Goal: Task Accomplishment & Management: Complete application form

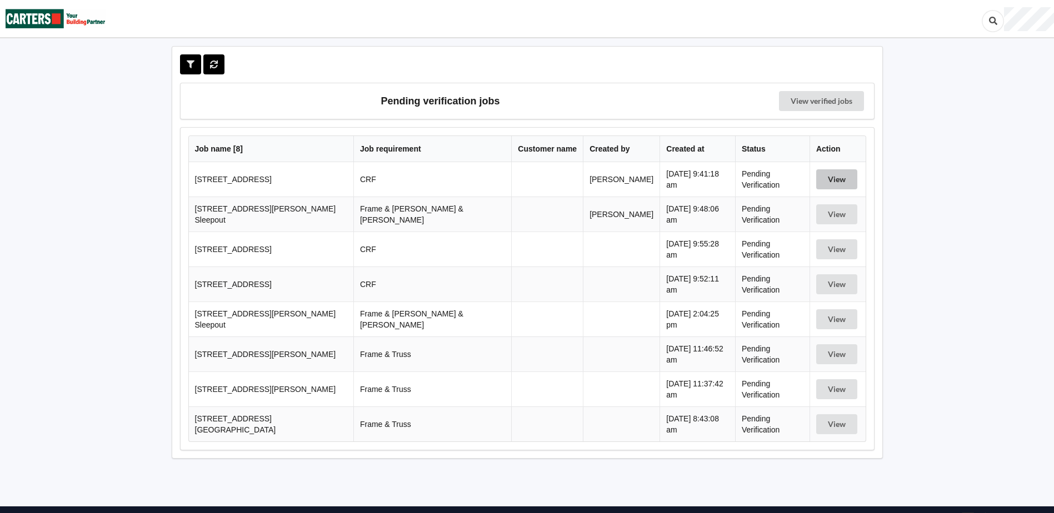
click at [829, 179] on button "View" at bounding box center [836, 179] width 41 height 20
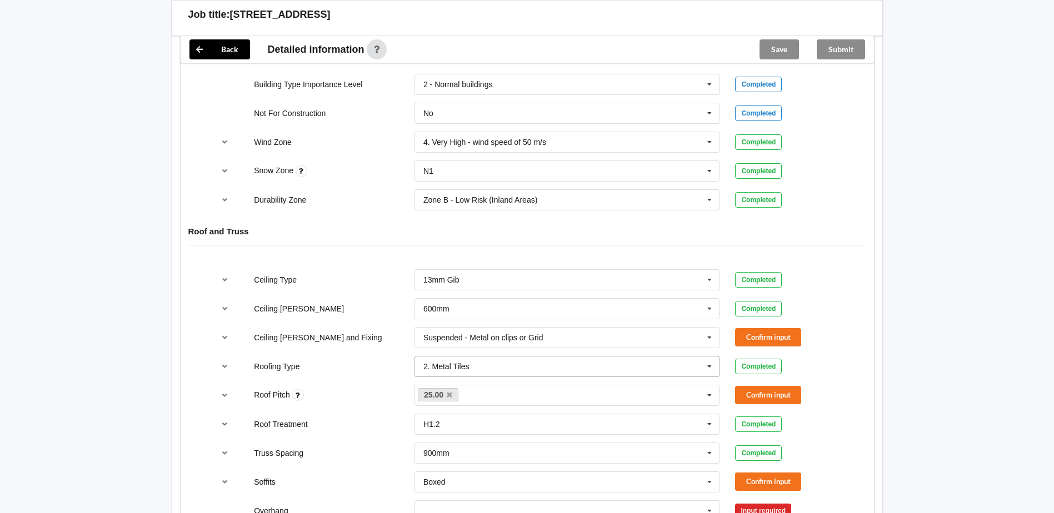
scroll to position [611, 0]
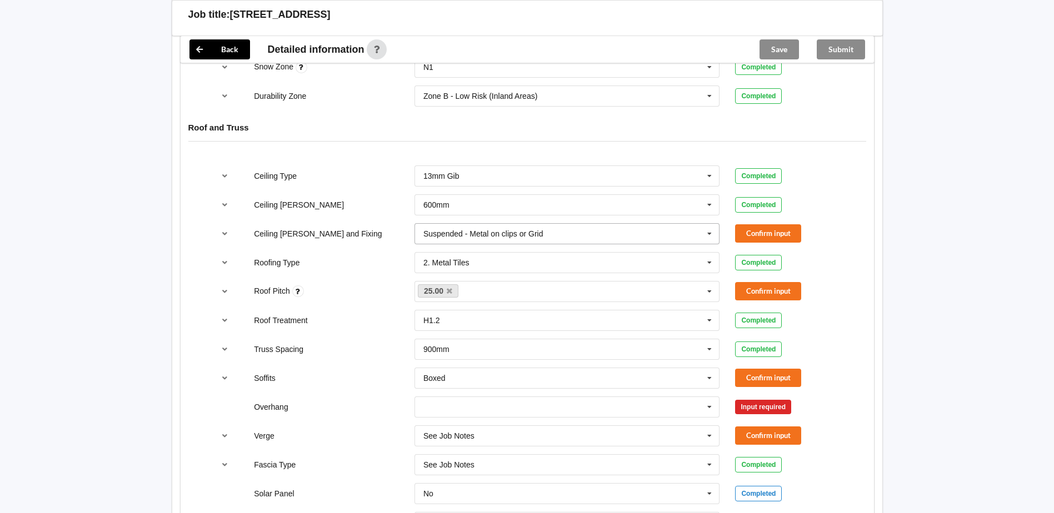
click at [709, 233] on icon at bounding box center [709, 234] width 17 height 21
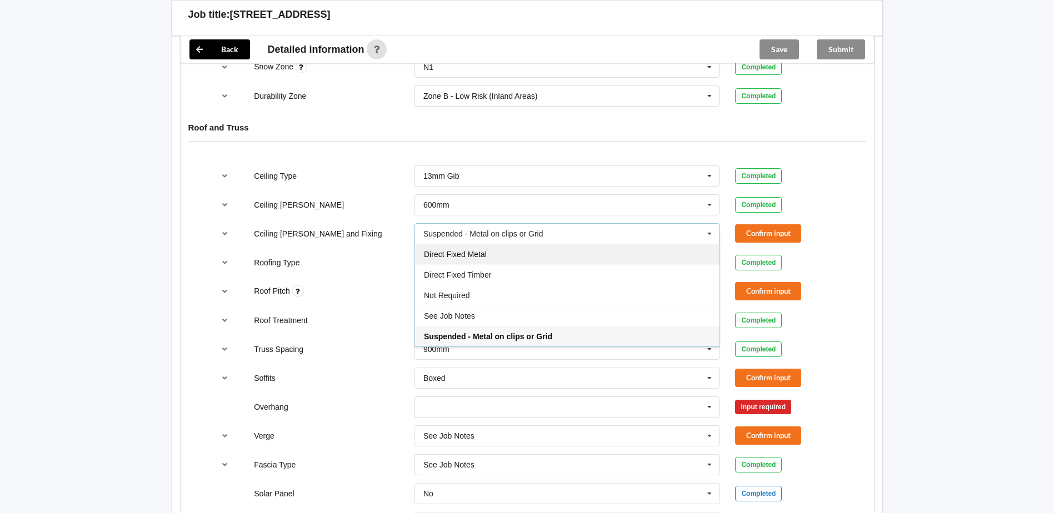
click at [486, 249] on div "Direct Fixed Metal" at bounding box center [567, 254] width 304 height 21
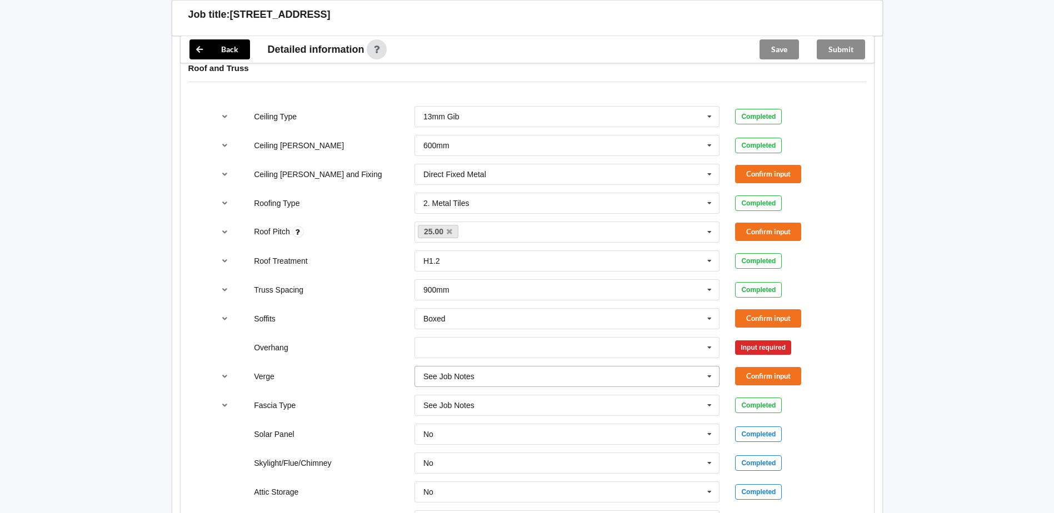
scroll to position [666, 0]
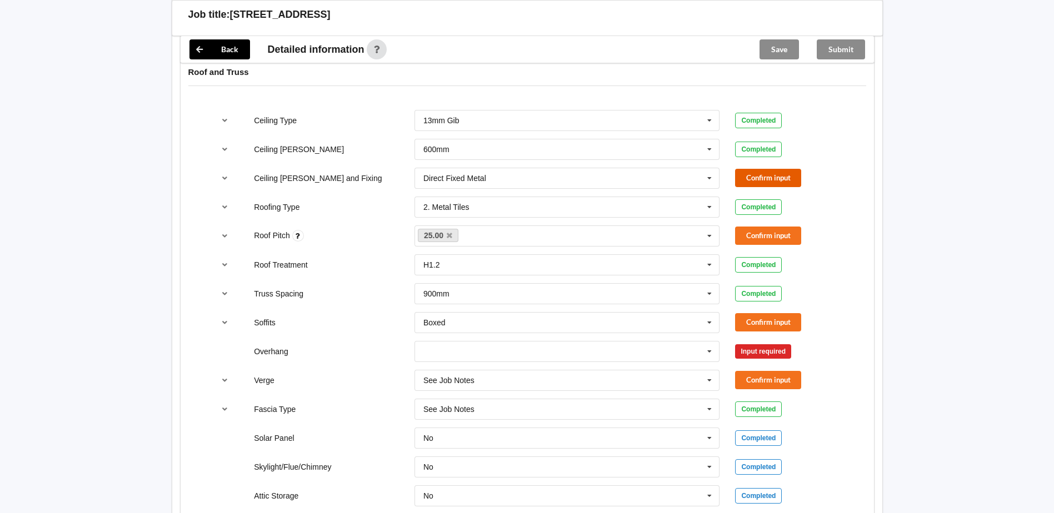
click at [758, 176] on button "Confirm input" at bounding box center [768, 178] width 66 height 18
click at [515, 238] on div "25.00 None" at bounding box center [566, 235] width 305 height 21
click at [470, 236] on input "text" at bounding box center [470, 235] width 17 height 9
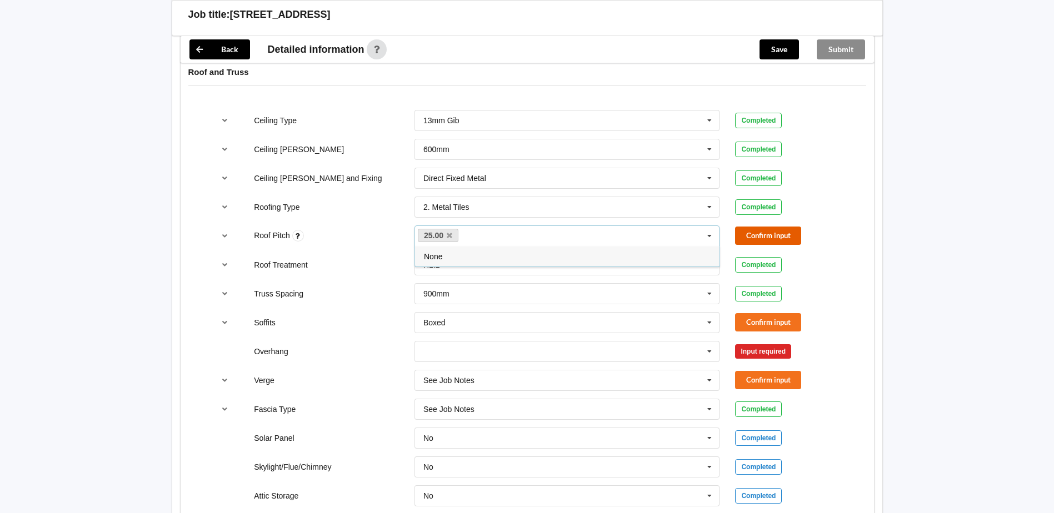
click at [755, 237] on button "Confirm input" at bounding box center [768, 236] width 66 height 18
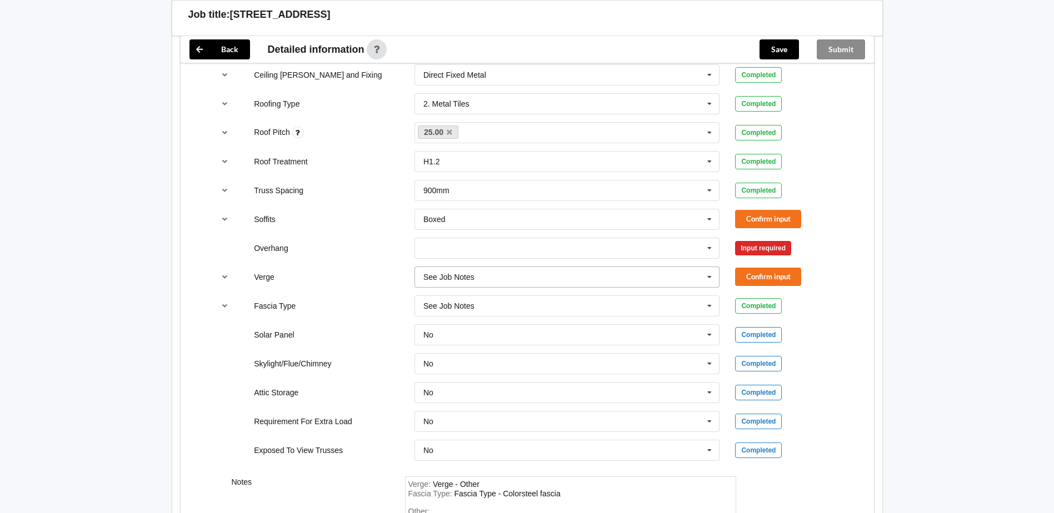
scroll to position [778, 0]
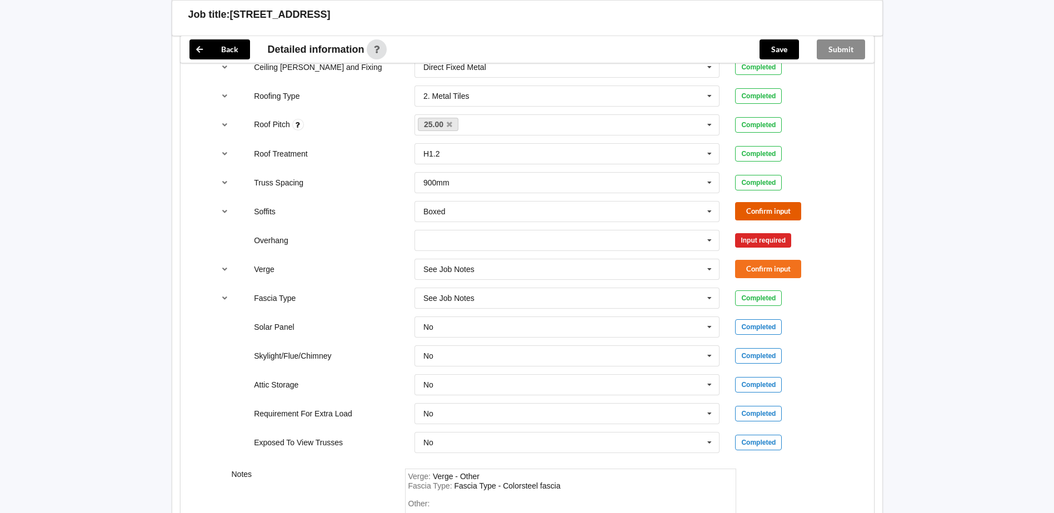
click at [761, 209] on button "Confirm input" at bounding box center [768, 211] width 66 height 18
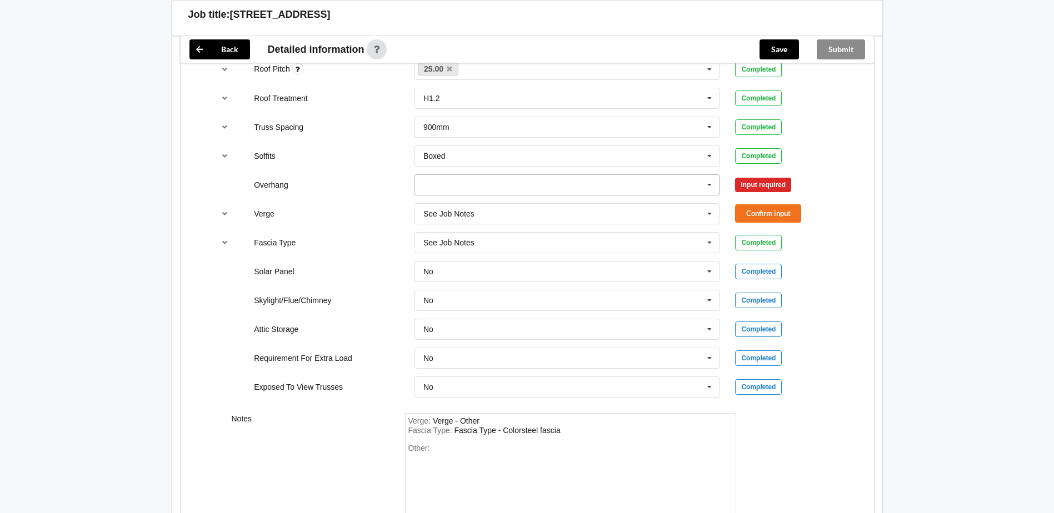
click at [708, 186] on icon at bounding box center [709, 185] width 17 height 21
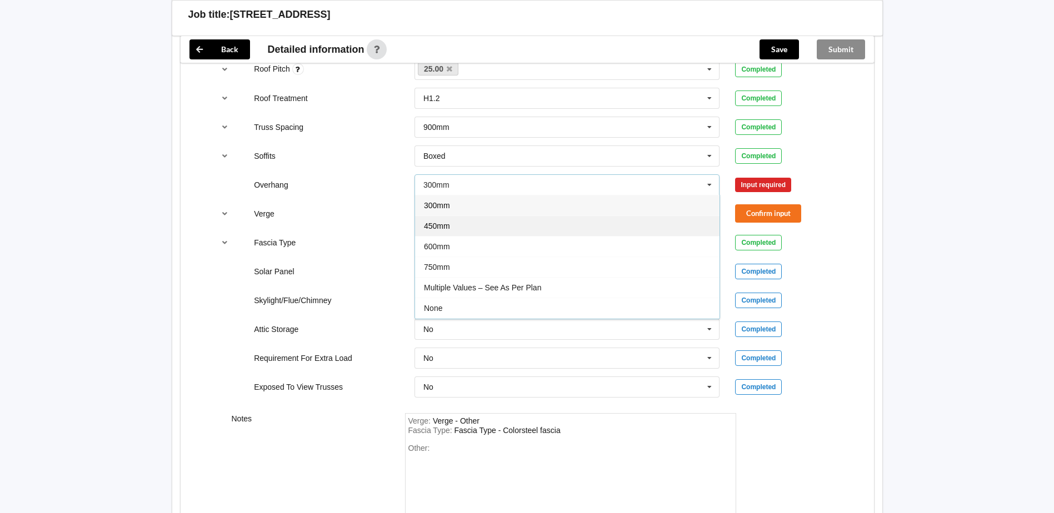
click at [464, 224] on div "450mm" at bounding box center [567, 225] width 304 height 21
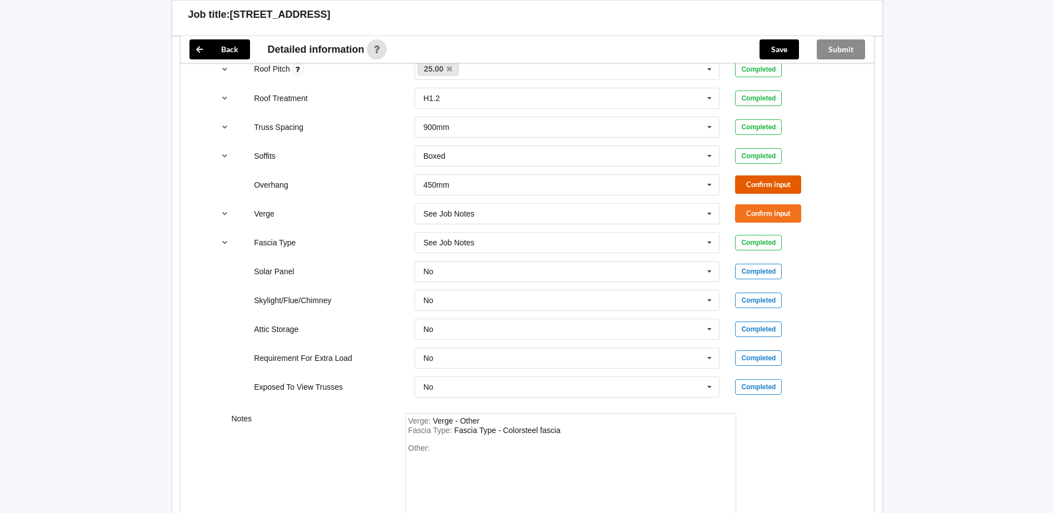
click at [766, 183] on button "Confirm input" at bounding box center [768, 185] width 66 height 18
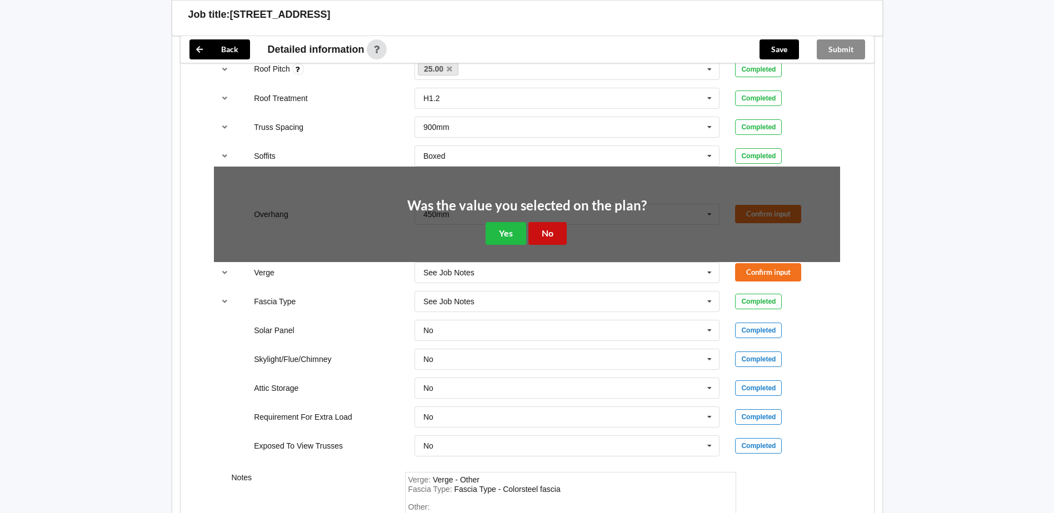
click at [540, 233] on button "No" at bounding box center [547, 233] width 38 height 23
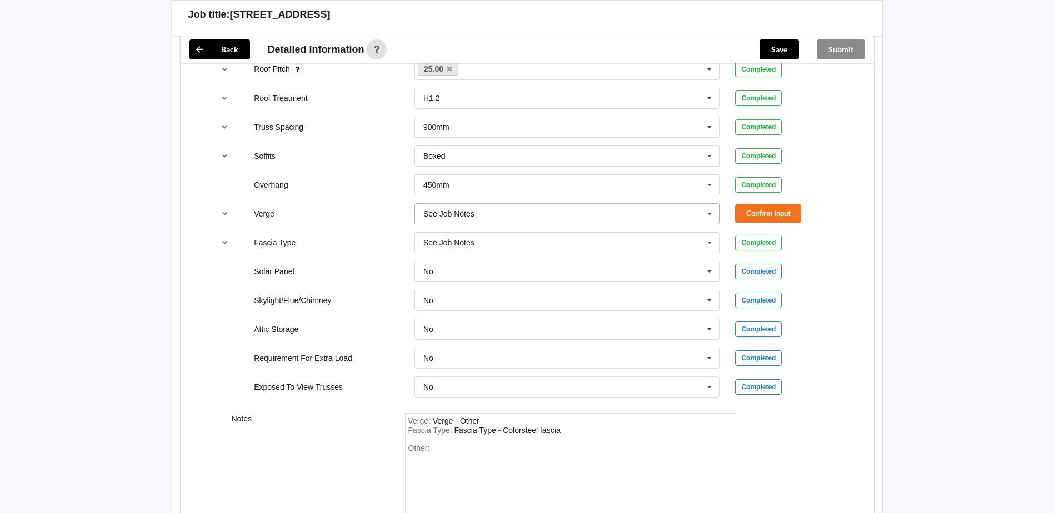
click at [709, 215] on icon at bounding box center [709, 214] width 17 height 21
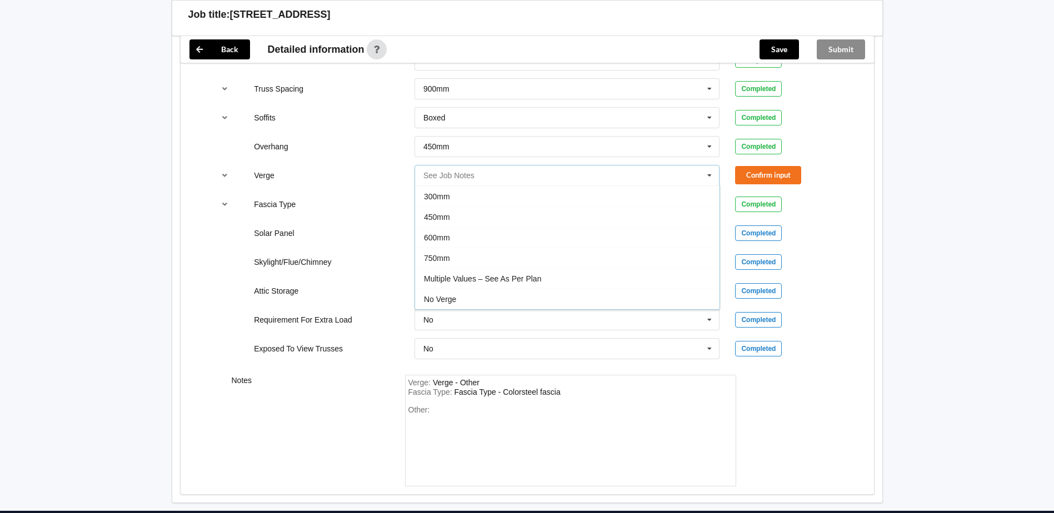
scroll to position [889, 0]
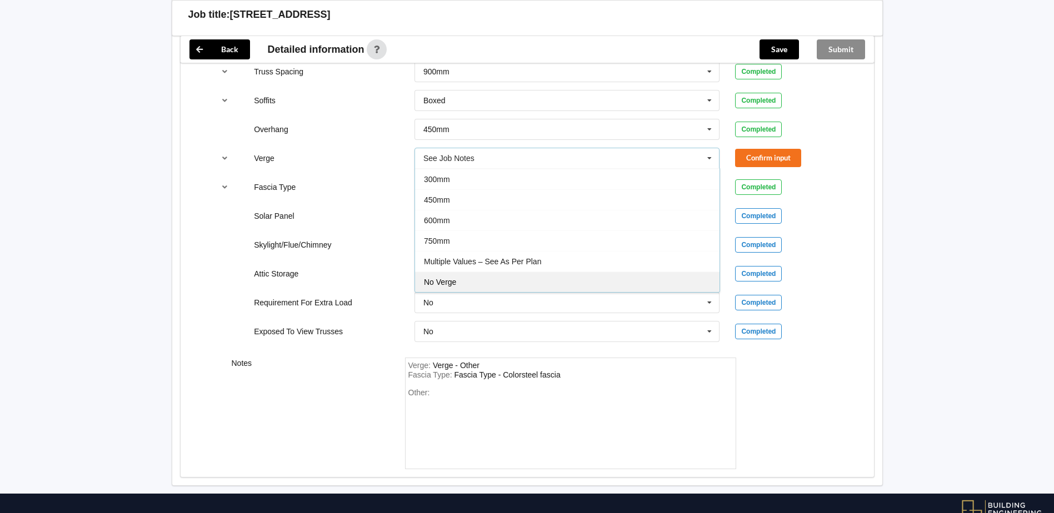
click at [488, 282] on div "No Verge" at bounding box center [567, 282] width 304 height 21
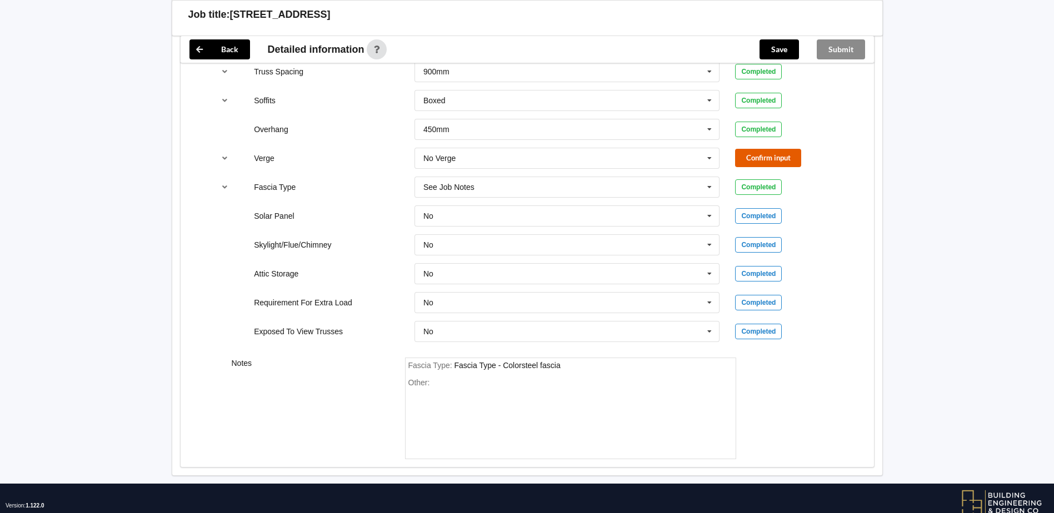
click at [768, 160] on button "Confirm input" at bounding box center [768, 158] width 66 height 18
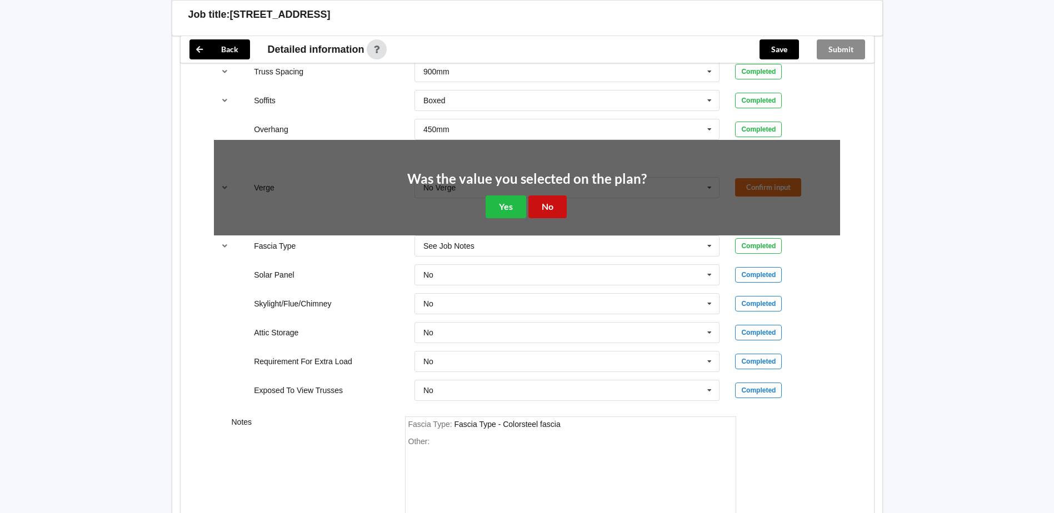
click at [544, 205] on button "No" at bounding box center [547, 207] width 38 height 23
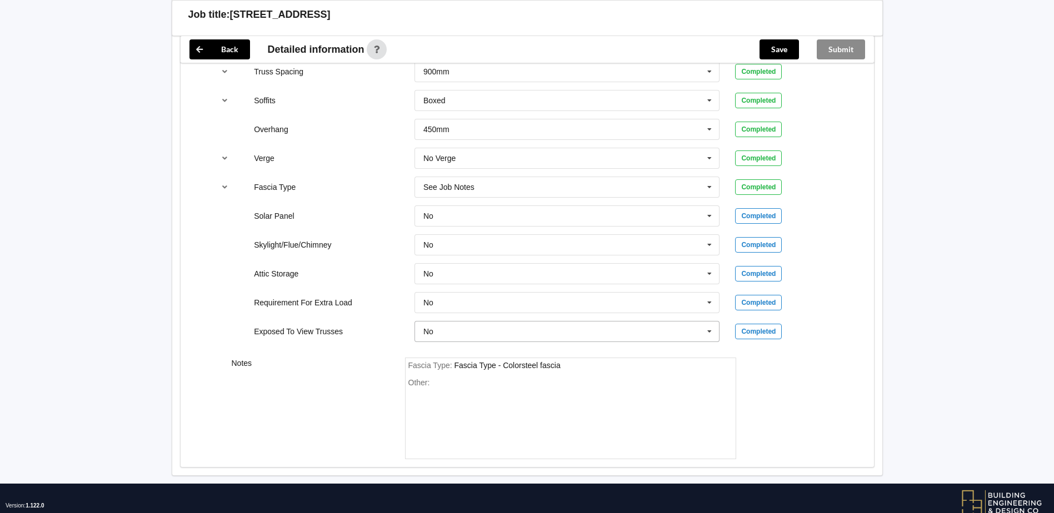
scroll to position [915, 0]
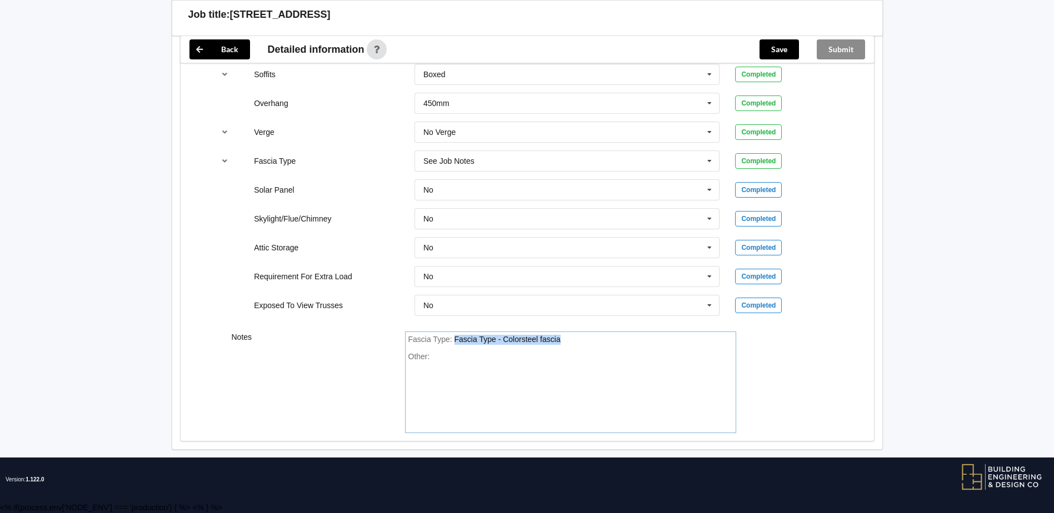
drag, startPoint x: 455, startPoint y: 338, endPoint x: 575, endPoint y: 334, distance: 120.0
click at [575, 335] on div "Fascia Type : Fascia Type - Colorsteel fascia" at bounding box center [570, 340] width 324 height 10
paste div "FasciaType"
click at [597, 340] on div "Fascia Type : Metal Fascia is Three65 150mm" at bounding box center [570, 340] width 324 height 10
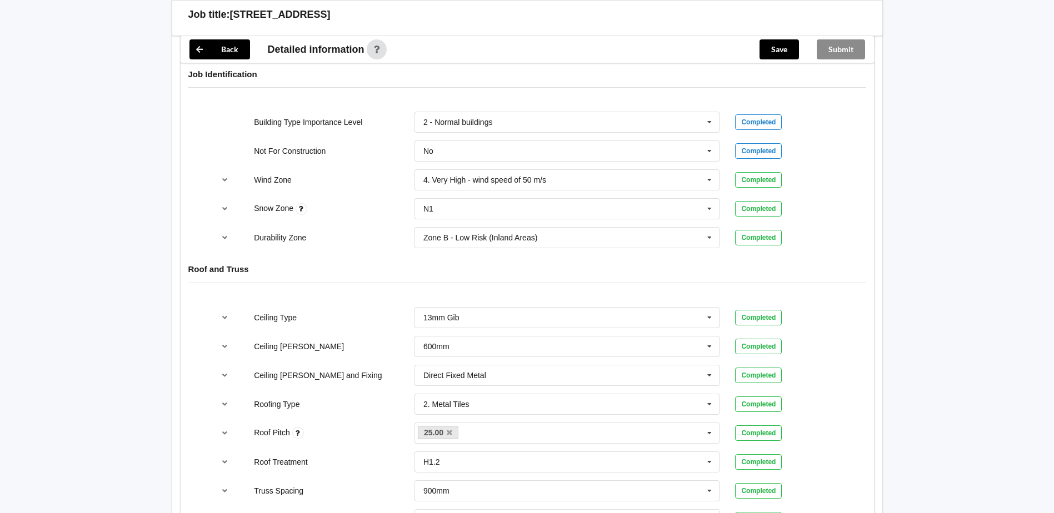
scroll to position [304, 0]
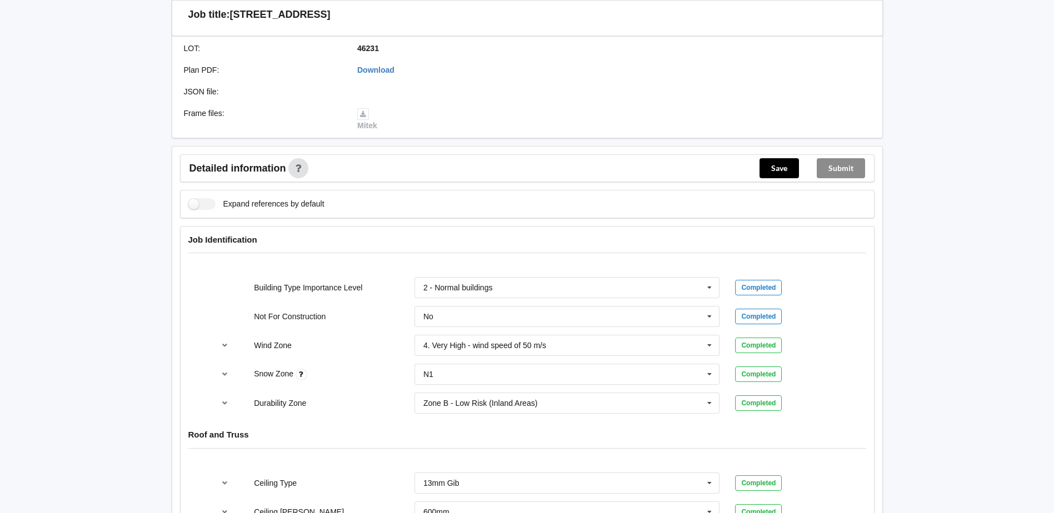
click at [840, 254] on div "Job Identification" at bounding box center [527, 248] width 693 height 43
click at [843, 168] on div "Submit" at bounding box center [841, 168] width 66 height 27
click at [758, 287] on div "Completed" at bounding box center [758, 288] width 47 height 16
drag, startPoint x: 758, startPoint y: 287, endPoint x: 751, endPoint y: 316, distance: 30.2
click at [751, 317] on div "Completed" at bounding box center [758, 317] width 47 height 16
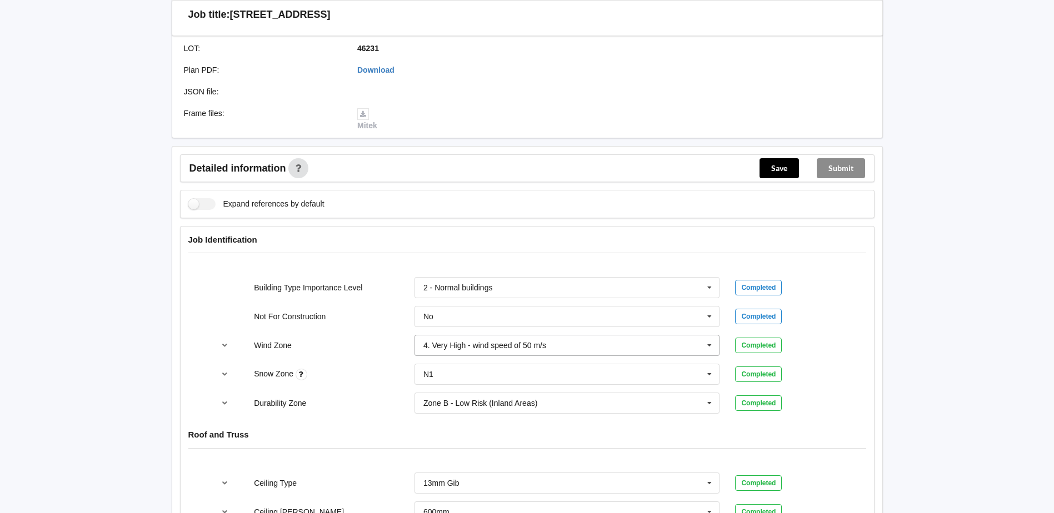
click at [664, 337] on input "text" at bounding box center [567, 345] width 304 height 20
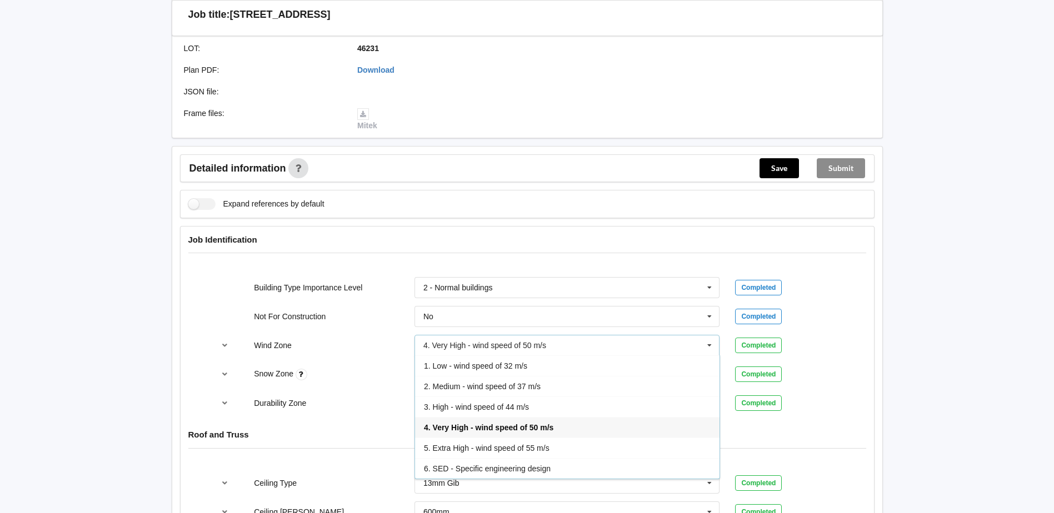
click at [829, 323] on div "Completed" at bounding box center [787, 317] width 105 height 16
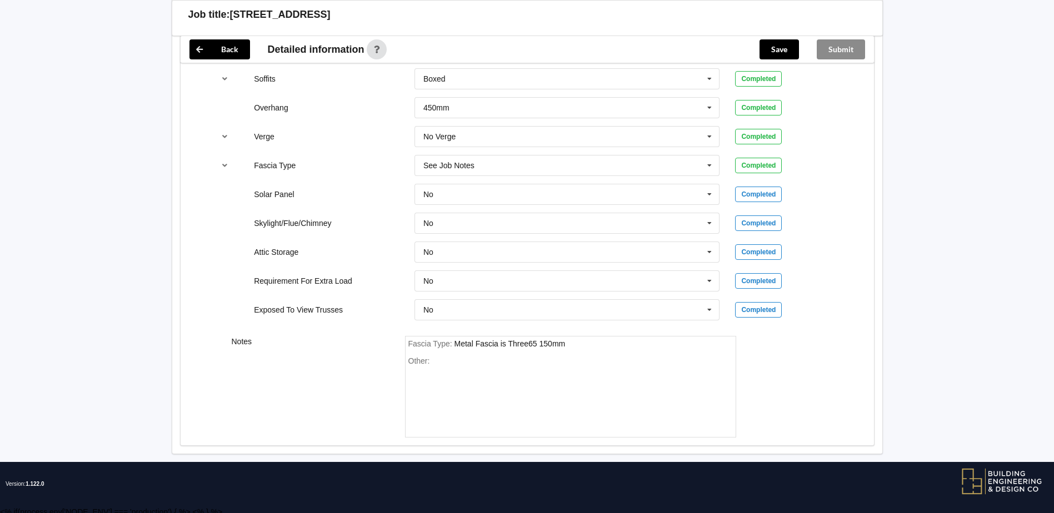
scroll to position [915, 0]
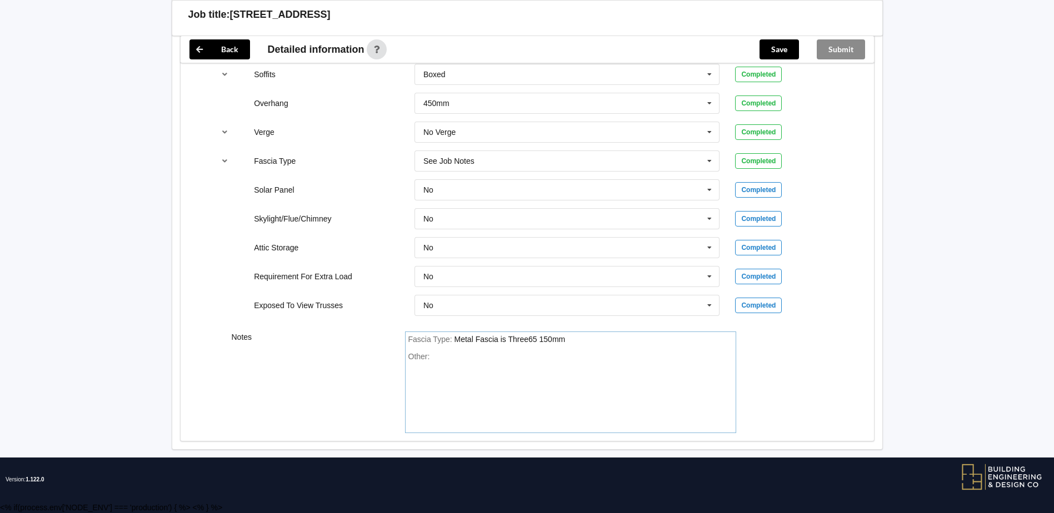
drag, startPoint x: 454, startPoint y: 338, endPoint x: 575, endPoint y: 338, distance: 121.6
click at [575, 338] on div "Fascia Type : Metal Fascia is Three65 150mm" at bounding box center [570, 340] width 324 height 10
click at [563, 375] on div "Other:" at bounding box center [570, 391] width 324 height 78
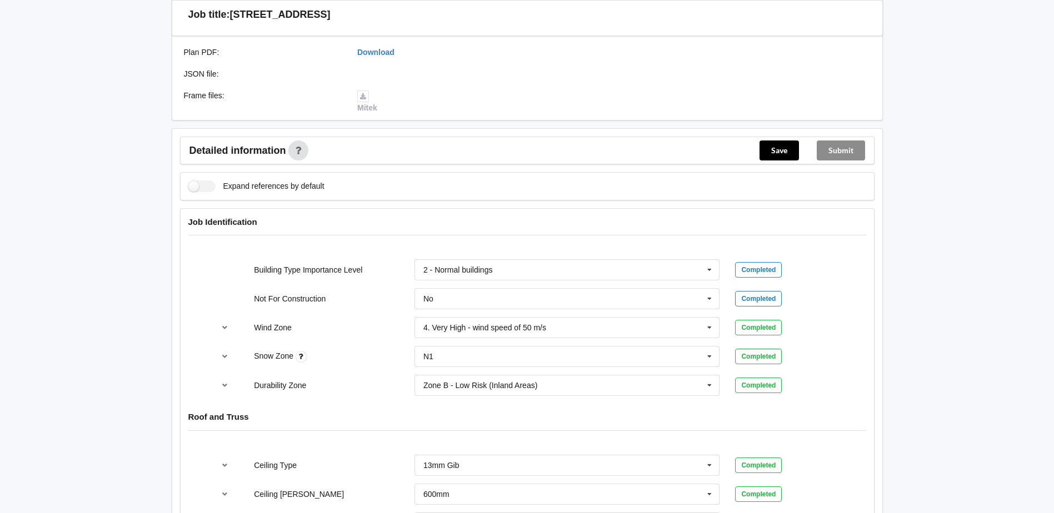
scroll to position [304, 0]
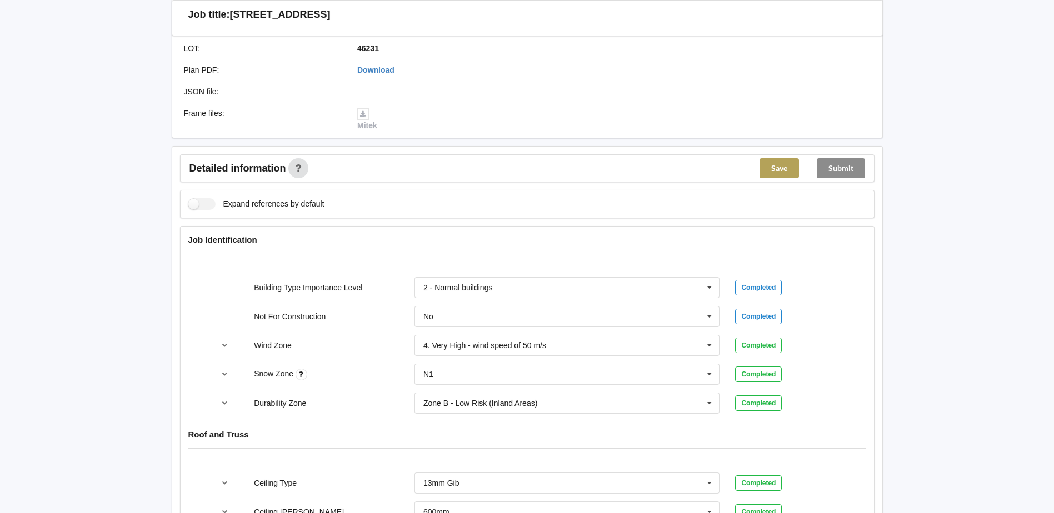
click at [783, 171] on button "Save" at bounding box center [778, 168] width 39 height 20
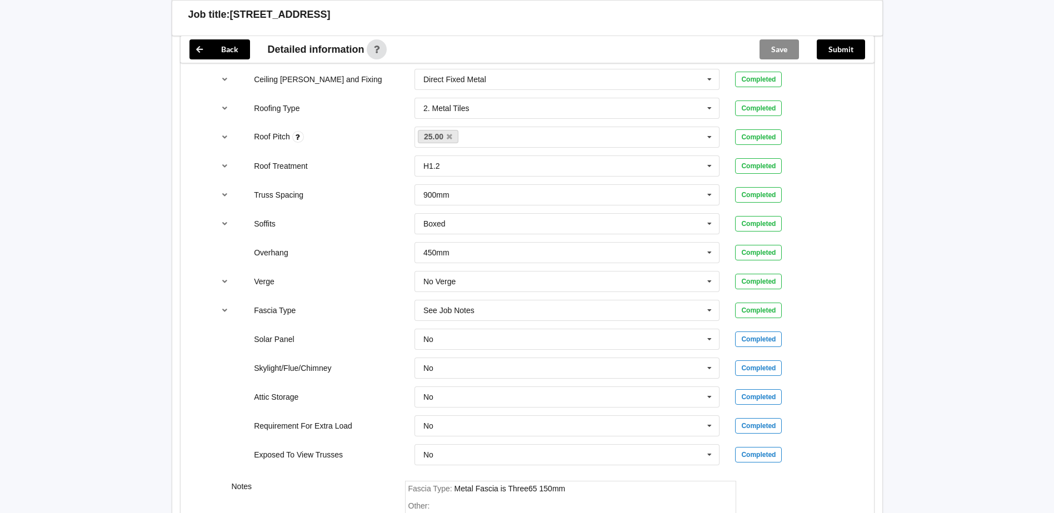
scroll to position [864, 0]
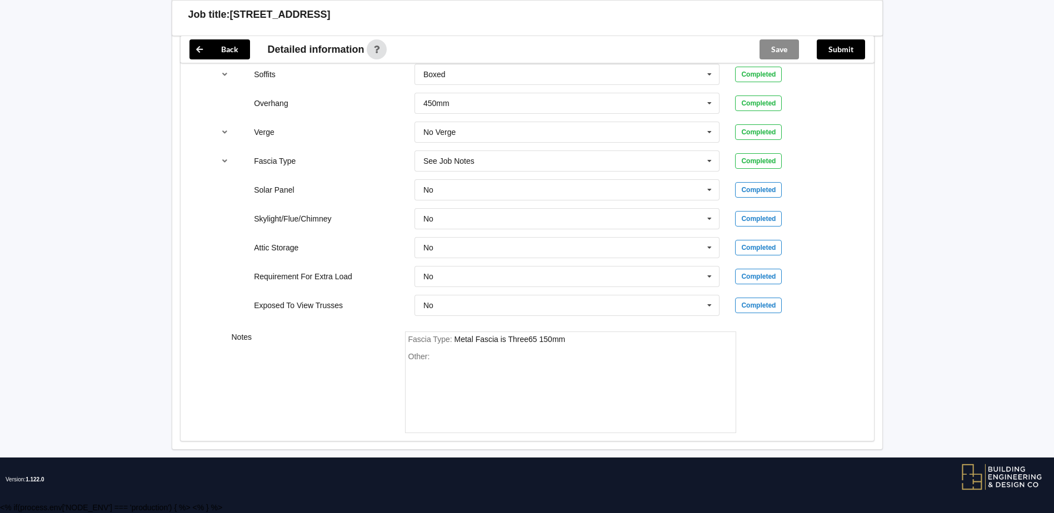
click at [763, 192] on div "Completed" at bounding box center [758, 190] width 47 height 16
click at [709, 189] on icon at bounding box center [709, 190] width 17 height 21
click at [555, 216] on div "No" at bounding box center [567, 210] width 304 height 21
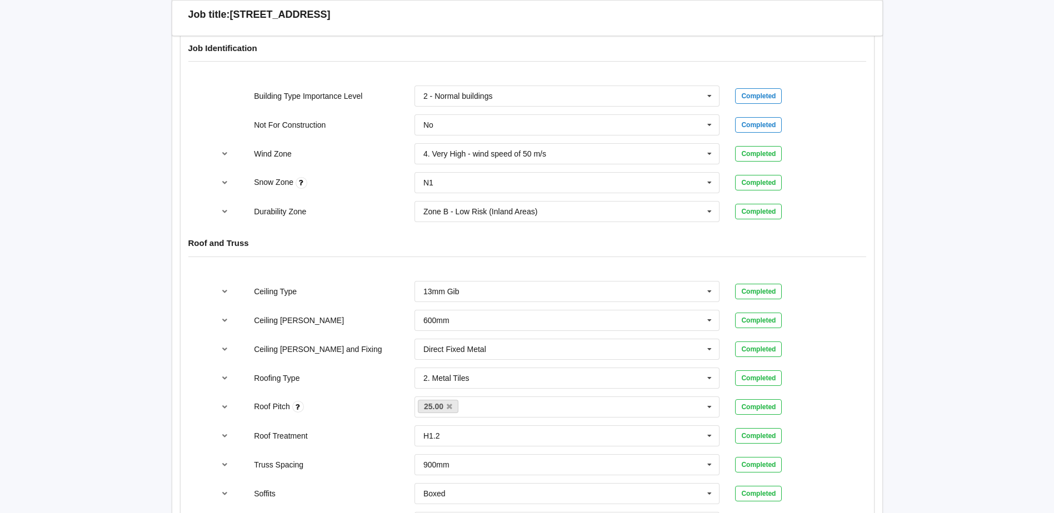
scroll to position [308, 0]
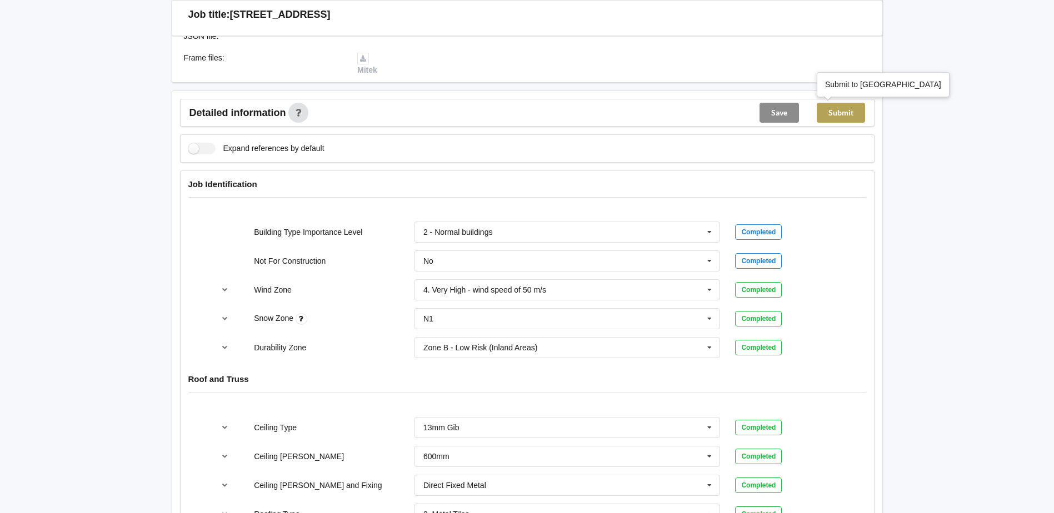
click at [849, 111] on button "Submit" at bounding box center [840, 113] width 48 height 20
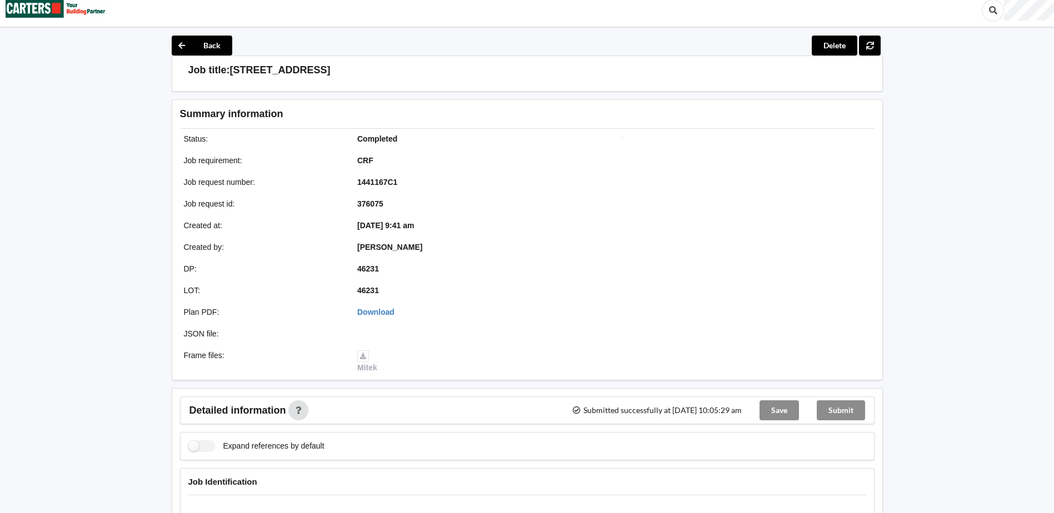
scroll to position [0, 0]
